Goal: Information Seeking & Learning: Learn about a topic

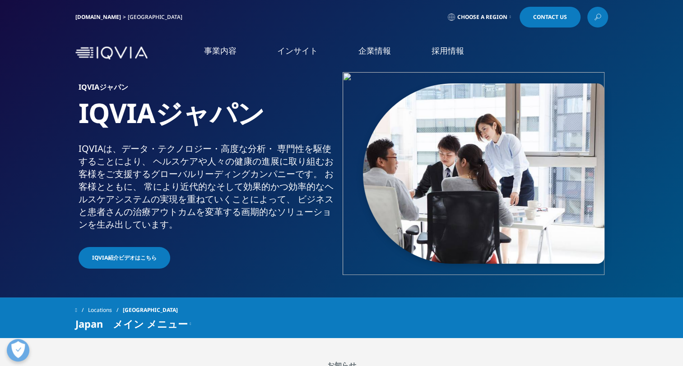
click at [75, 142] on link "Clinical Development in [GEOGRAPHIC_DATA]" at bounding box center [94, 143] width 142 height 18
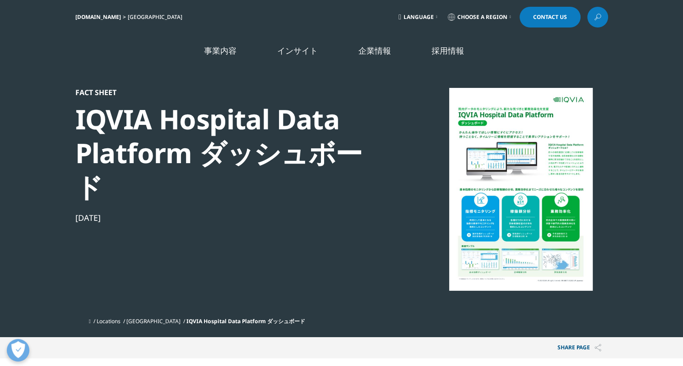
scroll to position [349, 532]
